Goal: Check status

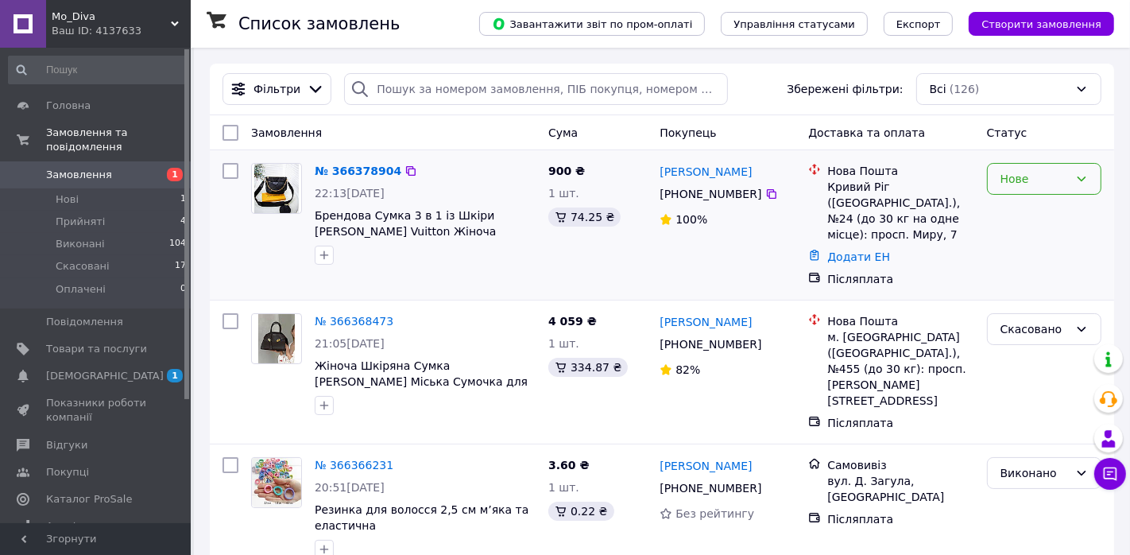
click at [1034, 180] on div "Нове" at bounding box center [1035, 178] width 68 height 17
click at [1032, 211] on li "Прийнято" at bounding box center [1044, 211] width 113 height 29
click at [355, 165] on link "№ 366378904" at bounding box center [354, 171] width 79 height 13
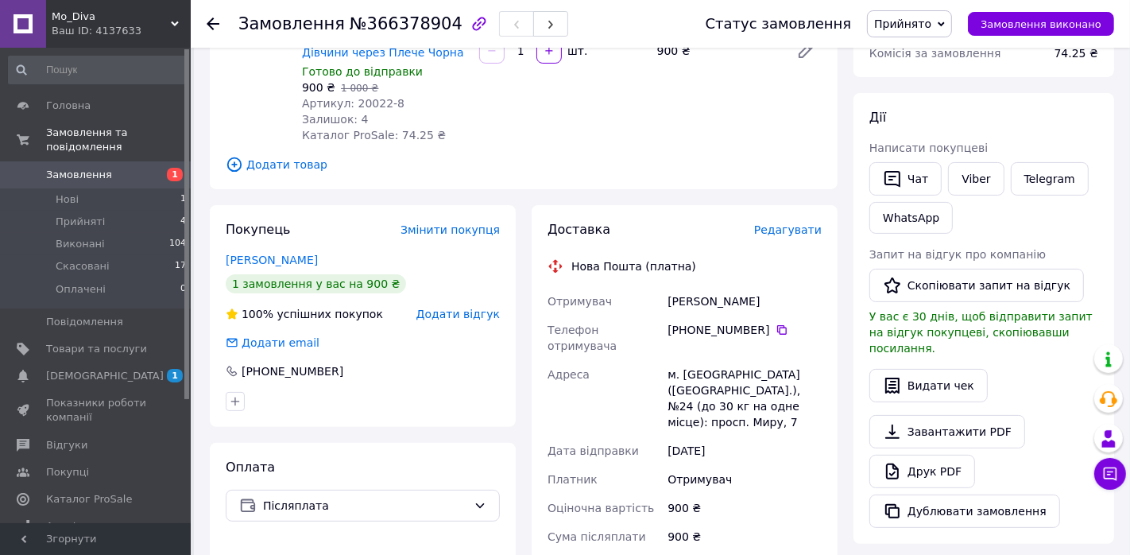
scroll to position [140, 0]
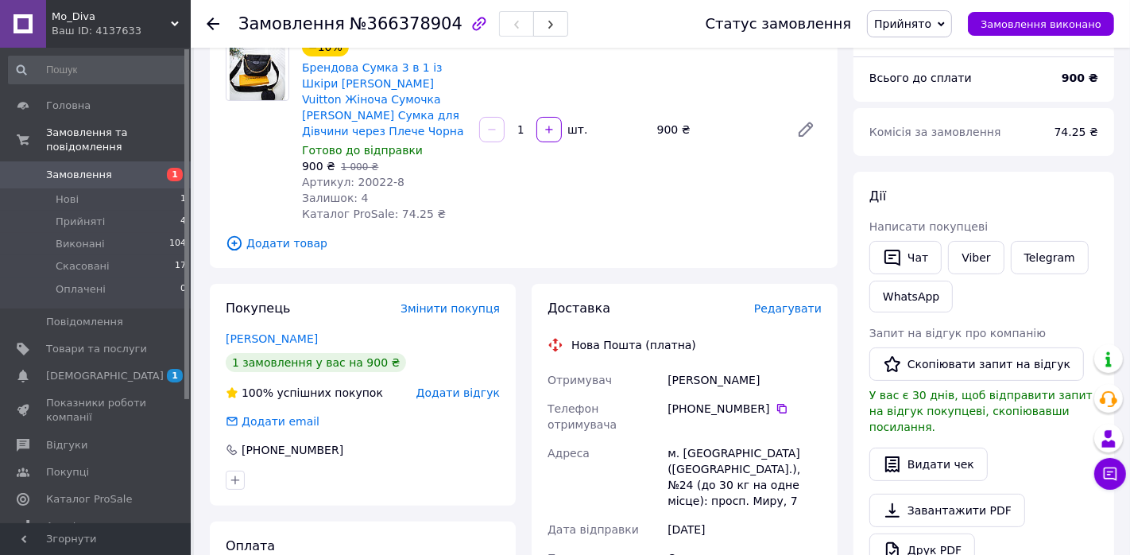
click at [371, 176] on span "Артикул: 20022-8" at bounding box center [353, 182] width 103 height 13
drag, startPoint x: 371, startPoint y: 163, endPoint x: 398, endPoint y: 163, distance: 26.2
click at [398, 174] on div "Артикул: 20022-8" at bounding box center [384, 182] width 165 height 16
copy span "20022-8"
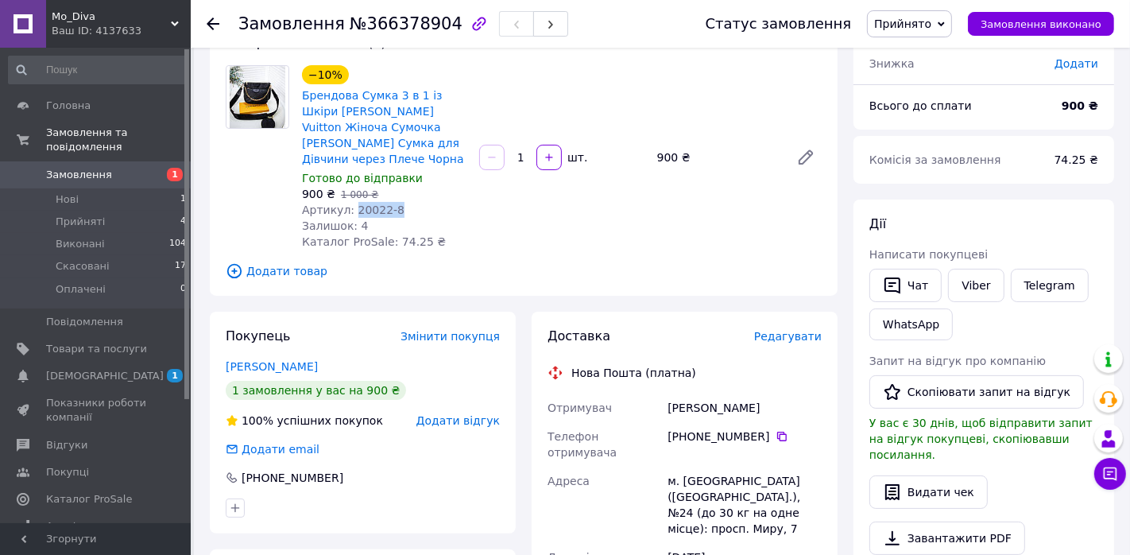
scroll to position [93, 0]
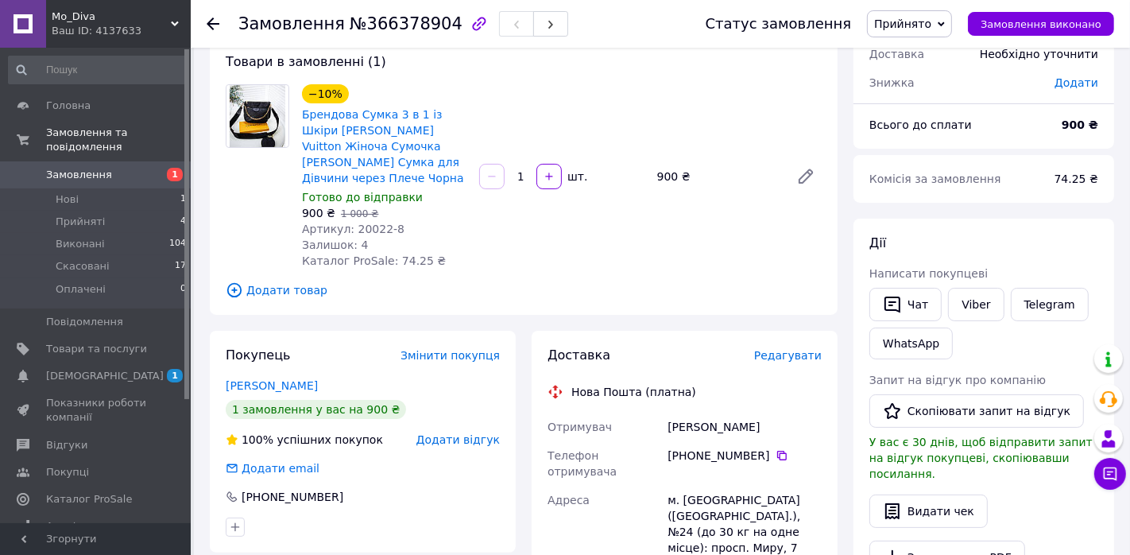
click at [749, 413] on div "[PERSON_NAME]" at bounding box center [745, 427] width 161 height 29
copy div "[PERSON_NAME]"
click at [691, 413] on div "[PERSON_NAME]" at bounding box center [745, 427] width 161 height 29
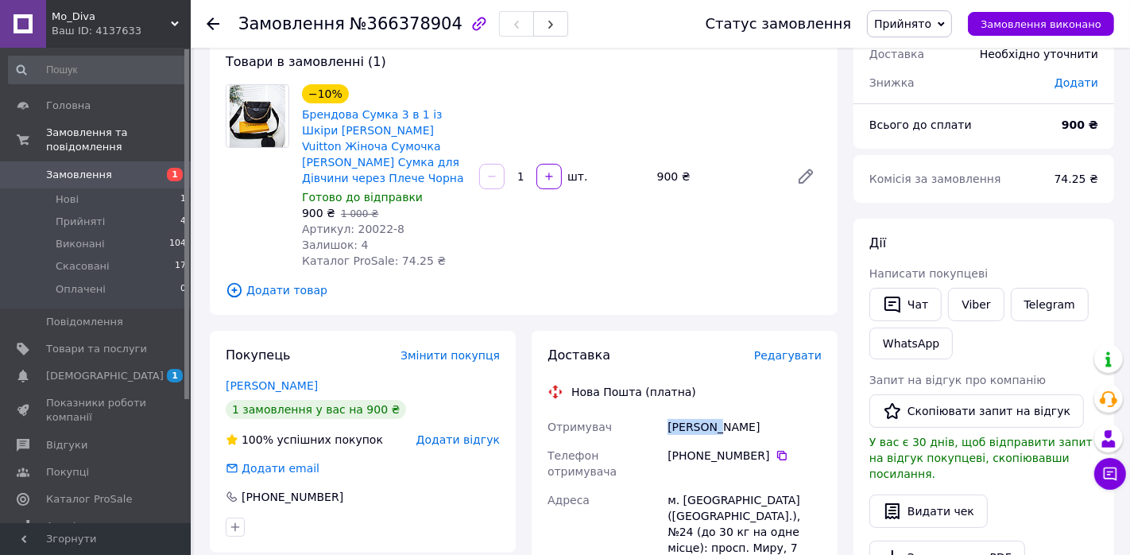
copy div "[PERSON_NAME]"
click at [781, 449] on icon at bounding box center [782, 455] width 13 height 13
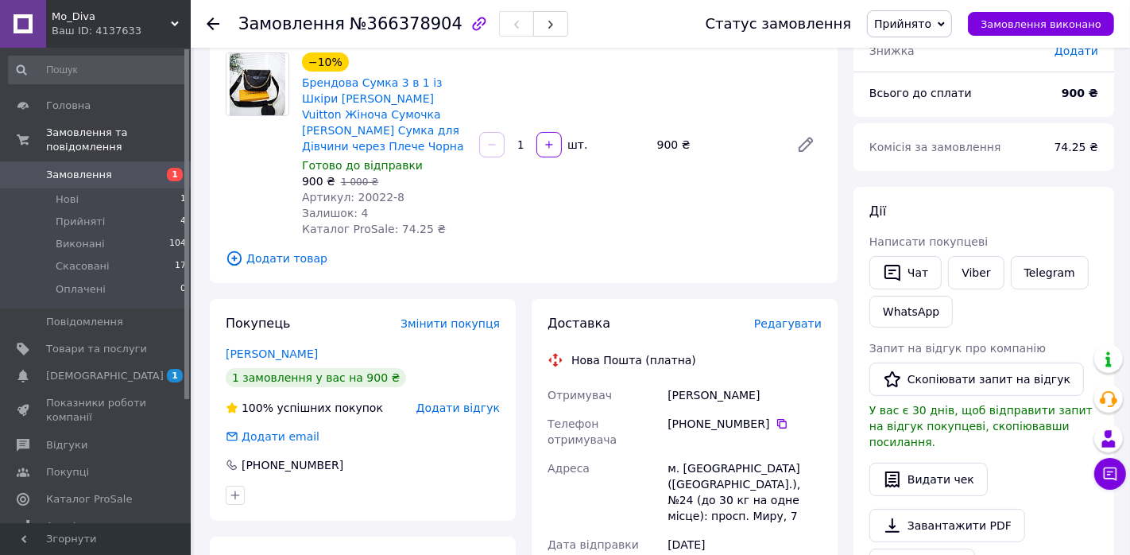
scroll to position [131, 0]
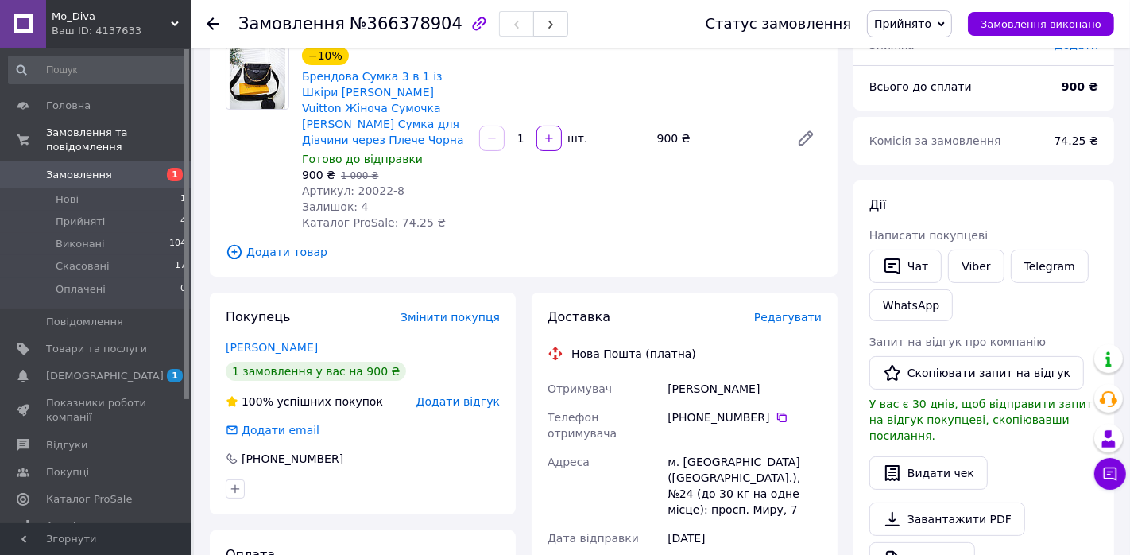
click at [703, 448] on div "м. [GEOGRAPHIC_DATA] ([GEOGRAPHIC_DATA].), №24 (до 30 кг на одне місце): просп.…" at bounding box center [745, 486] width 161 height 76
drag, startPoint x: 703, startPoint y: 428, endPoint x: 729, endPoint y: 428, distance: 26.2
click at [729, 448] on div "м. [GEOGRAPHIC_DATA] ([GEOGRAPHIC_DATA].), №24 (до 30 кг на одне місце): просп.…" at bounding box center [745, 486] width 161 height 76
copy div "Кривий Ріг"
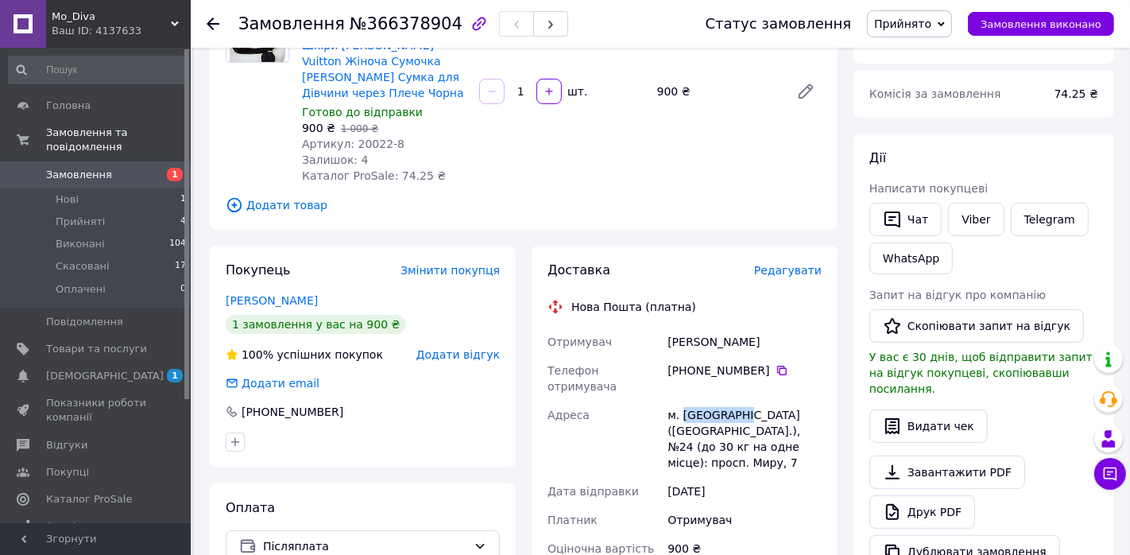
scroll to position [0, 0]
